Goal: Navigation & Orientation: Find specific page/section

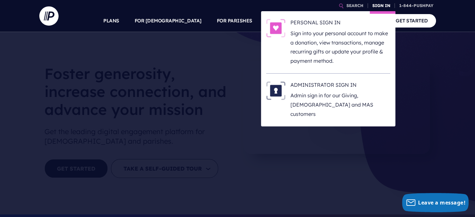
click at [381, 8] on link "SIGN IN" at bounding box center [381, 5] width 23 height 11
click at [328, 89] on h6 "ADMINISTRATOR SIGN IN" at bounding box center [340, 86] width 100 height 10
click at [311, 89] on h6 "ADMINISTRATOR SIGN IN" at bounding box center [340, 86] width 100 height 10
click at [345, 84] on h6 "ADMINISTRATOR SIGN IN" at bounding box center [340, 86] width 100 height 10
